Goal: Task Accomplishment & Management: Check status

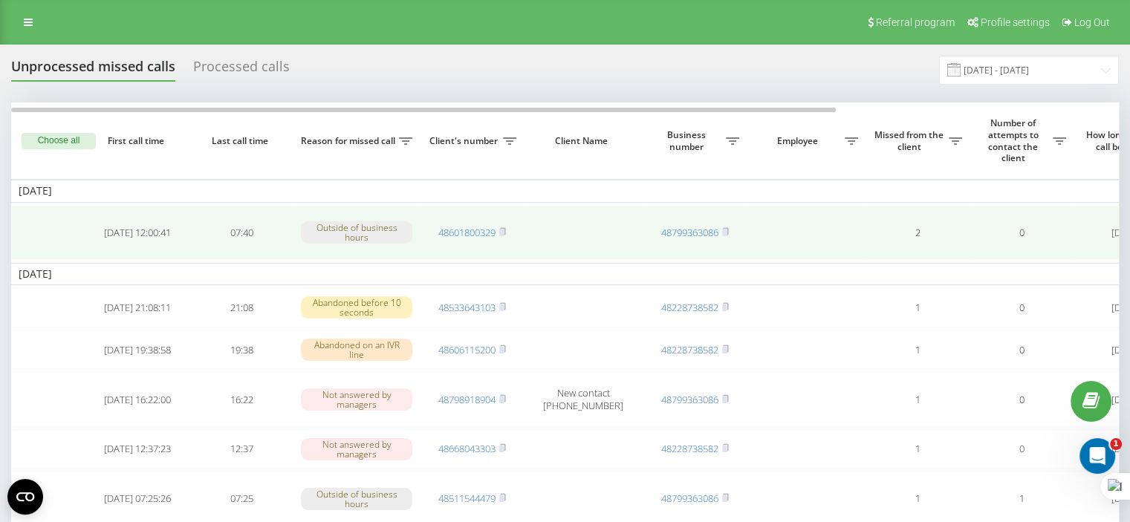
click at [362, 255] on td "Outside of business hours" at bounding box center [356, 233] width 126 height 54
click at [362, 256] on td "Outside of business hours" at bounding box center [356, 233] width 126 height 54
